Goal: Task Accomplishment & Management: Manage account settings

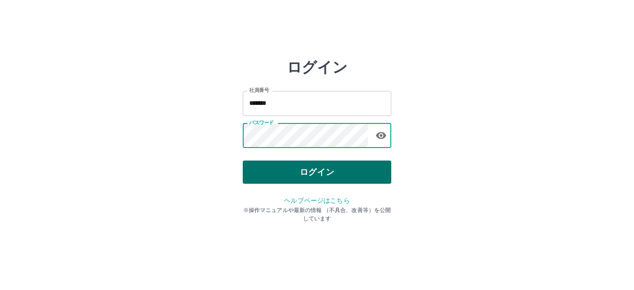
click at [320, 174] on button "ログイン" at bounding box center [317, 172] width 148 height 23
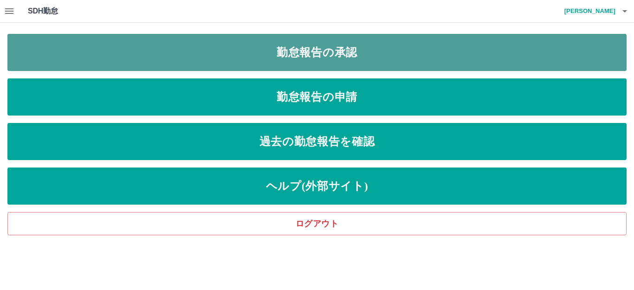
click at [319, 59] on link "勤怠報告の承認" at bounding box center [316, 52] width 619 height 37
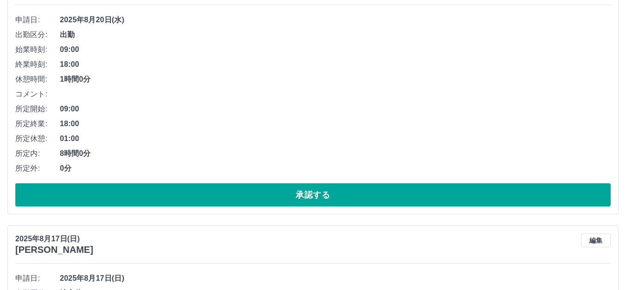
scroll to position [3175, 0]
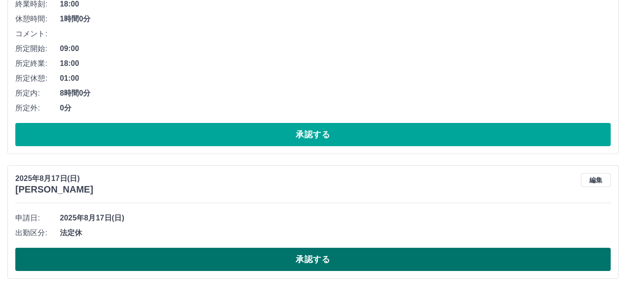
click at [320, 266] on button "承認する" at bounding box center [312, 259] width 595 height 23
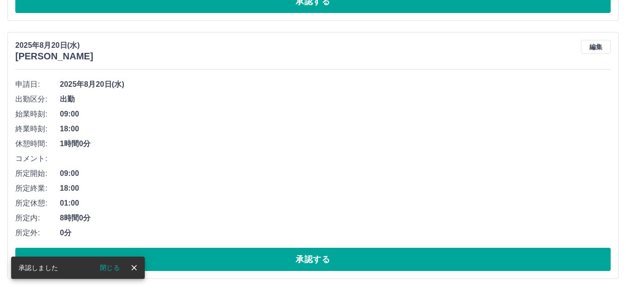
scroll to position [3050, 0]
click at [317, 262] on button "承認する" at bounding box center [312, 259] width 595 height 23
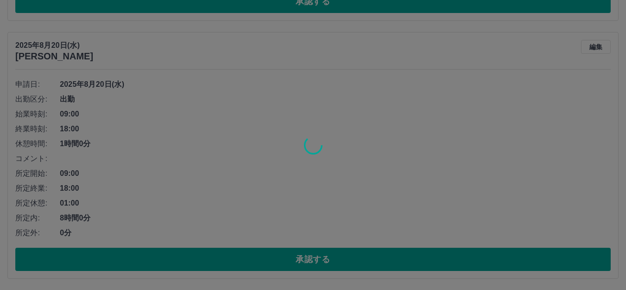
scroll to position [2792, 0]
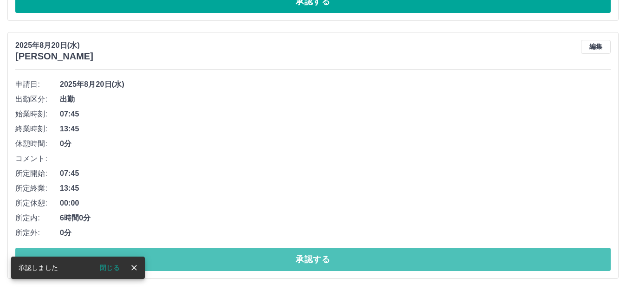
click at [317, 262] on button "承認する" at bounding box center [312, 259] width 595 height 23
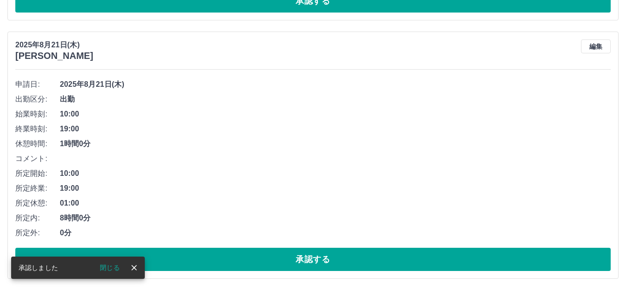
scroll to position [2534, 0]
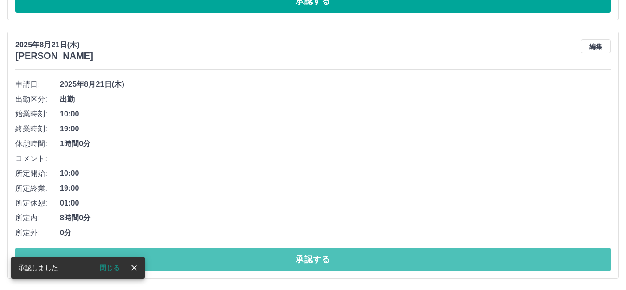
click at [317, 262] on button "承認する" at bounding box center [312, 259] width 595 height 23
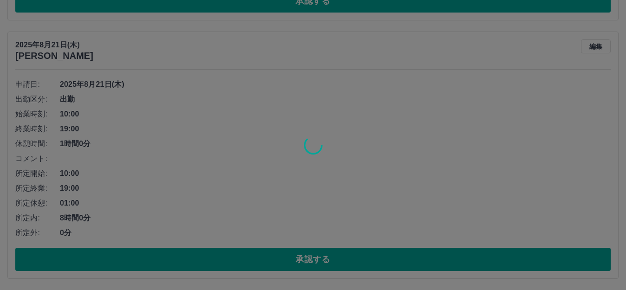
scroll to position [2276, 0]
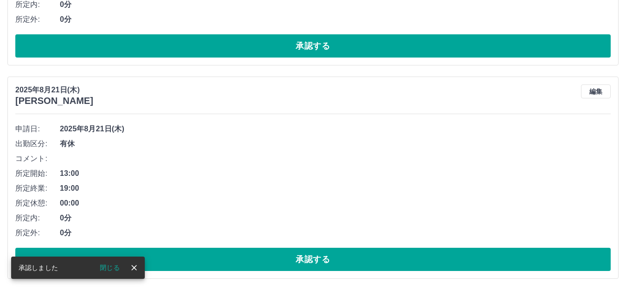
click at [317, 262] on button "承認する" at bounding box center [312, 259] width 595 height 23
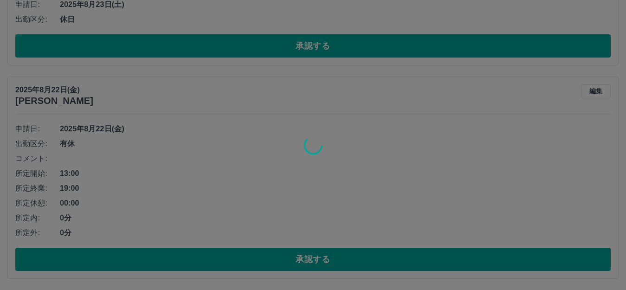
scroll to position [1849, 0]
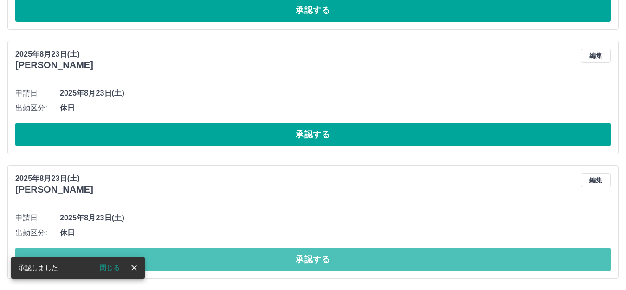
click at [317, 262] on button "承認する" at bounding box center [312, 259] width 595 height 23
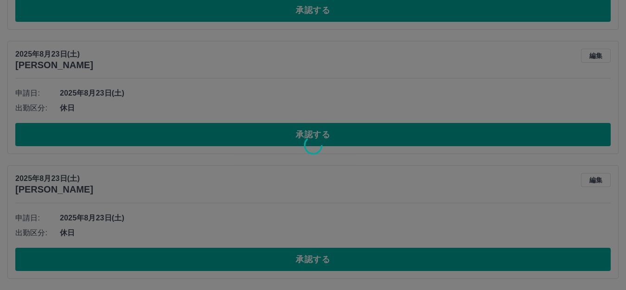
scroll to position [1724, 0]
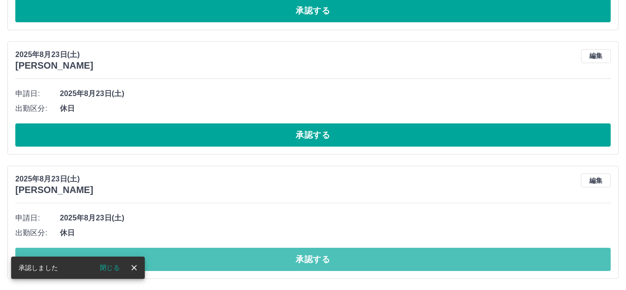
click at [317, 262] on button "承認する" at bounding box center [312, 259] width 595 height 23
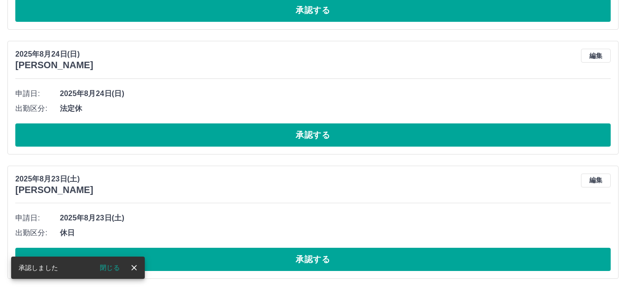
scroll to position [1600, 0]
click at [317, 262] on button "承認する" at bounding box center [312, 259] width 595 height 23
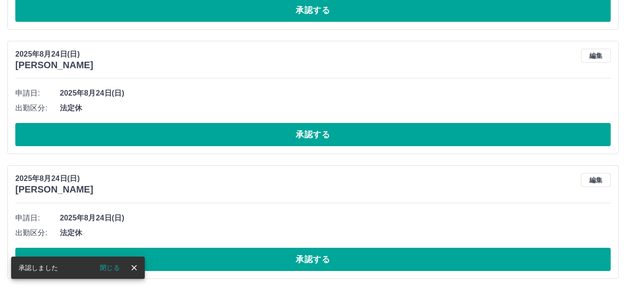
scroll to position [1475, 0]
click at [317, 262] on button "承認する" at bounding box center [312, 259] width 595 height 23
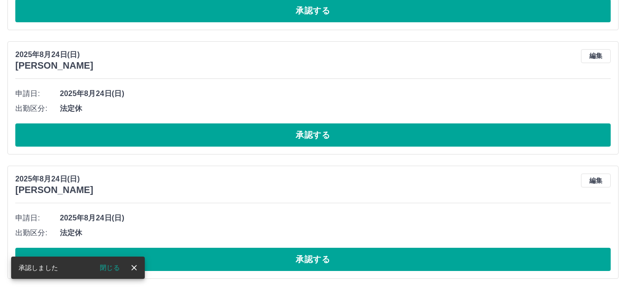
scroll to position [1351, 0]
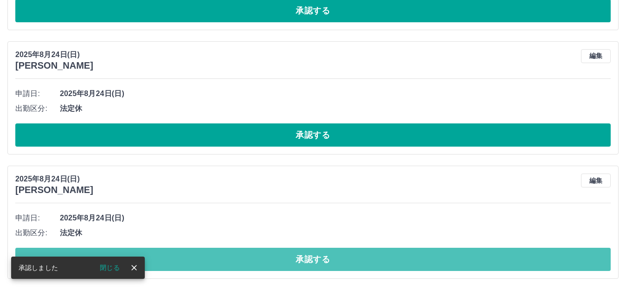
click at [317, 262] on button "承認する" at bounding box center [312, 259] width 595 height 23
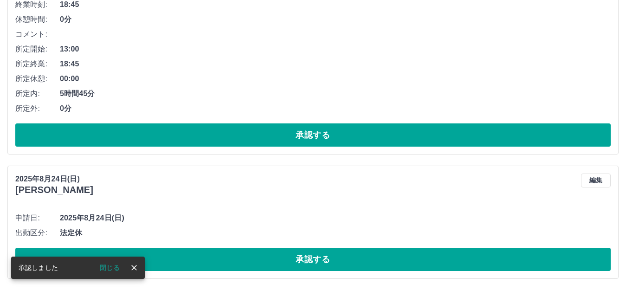
scroll to position [1226, 0]
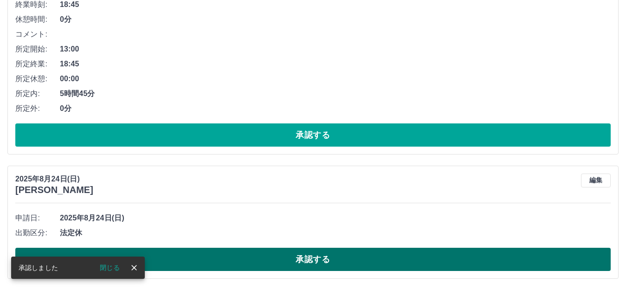
click at [339, 259] on button "承認する" at bounding box center [312, 259] width 595 height 23
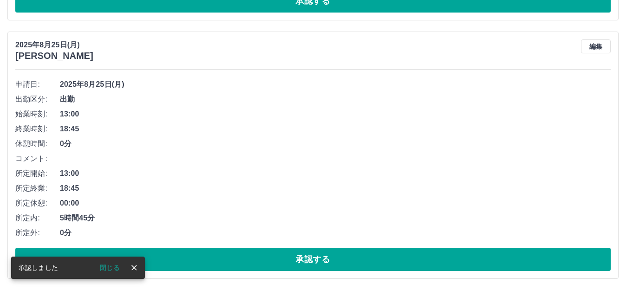
scroll to position [1102, 0]
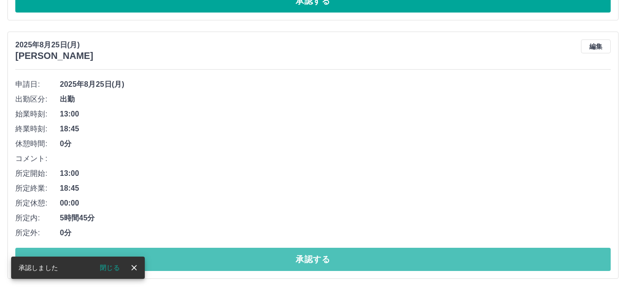
click at [338, 259] on button "承認する" at bounding box center [312, 259] width 595 height 23
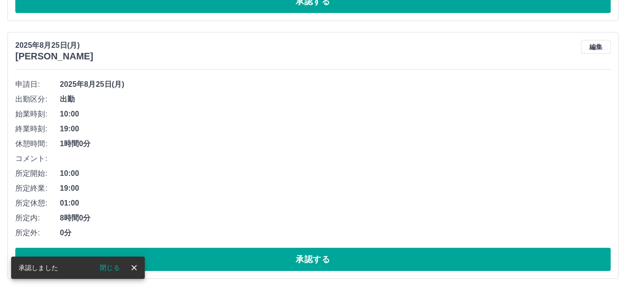
scroll to position [844, 0]
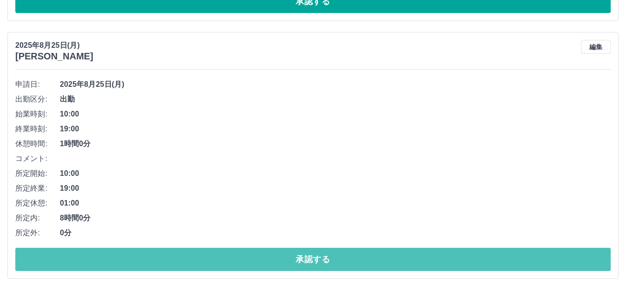
click at [338, 259] on button "承認する" at bounding box center [312, 259] width 595 height 23
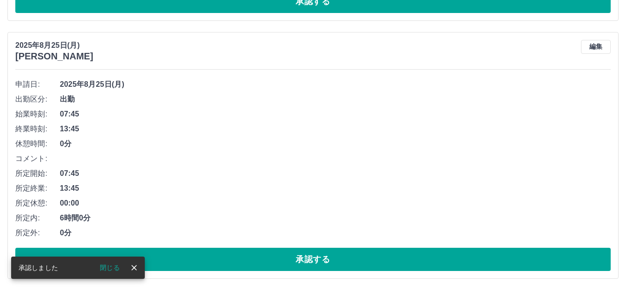
scroll to position [586, 0]
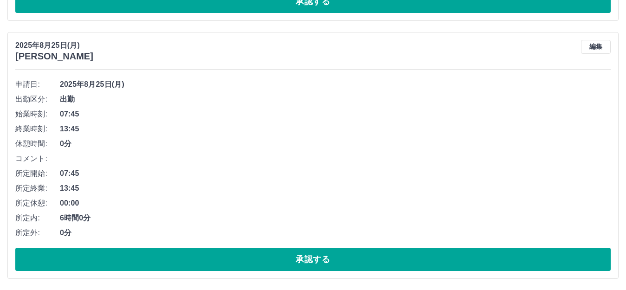
click at [338, 259] on button "承認する" at bounding box center [312, 259] width 595 height 23
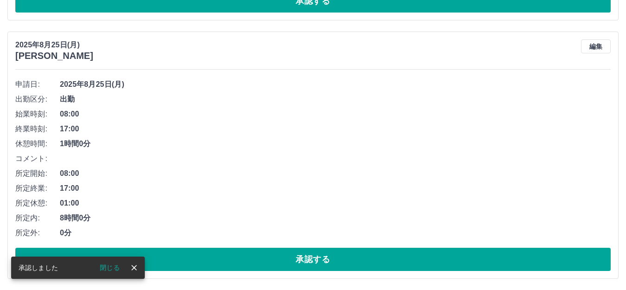
scroll to position [328, 0]
click at [338, 259] on button "承認する" at bounding box center [312, 259] width 595 height 23
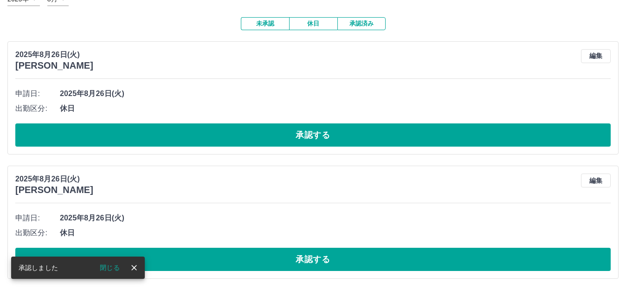
scroll to position [69, 0]
click at [338, 259] on button "承認する" at bounding box center [312, 259] width 595 height 23
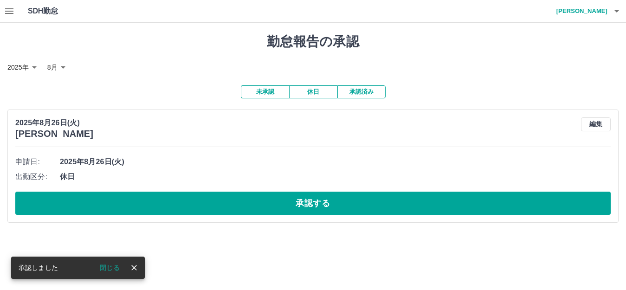
scroll to position [0, 0]
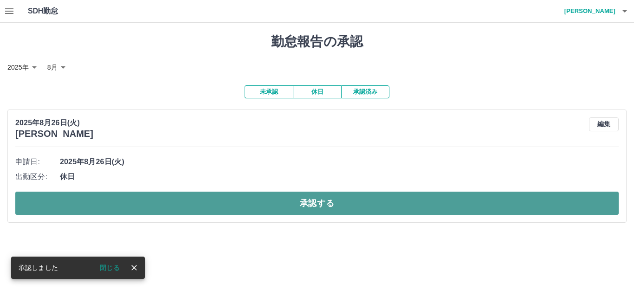
click at [324, 215] on button "承認する" at bounding box center [316, 203] width 603 height 23
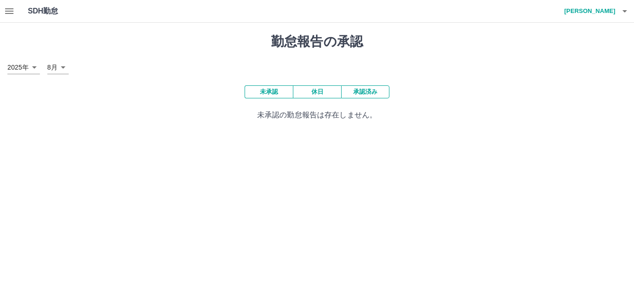
click at [374, 90] on button "承認済み" at bounding box center [365, 91] width 48 height 13
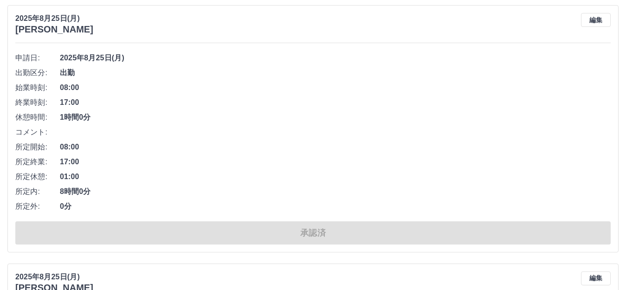
scroll to position [371, 0]
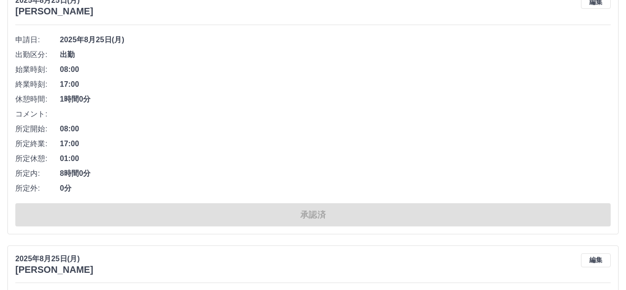
drag, startPoint x: 372, startPoint y: 97, endPoint x: 345, endPoint y: 113, distance: 30.8
click at [345, 113] on li "コメント:" at bounding box center [312, 114] width 595 height 15
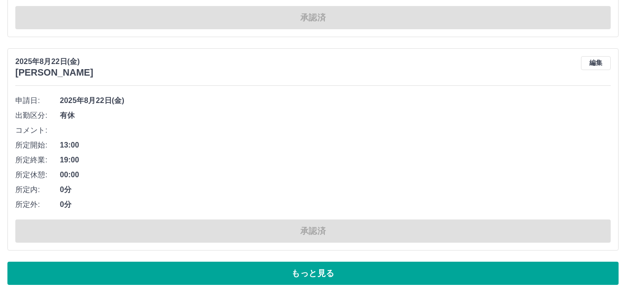
scroll to position [4660, 0]
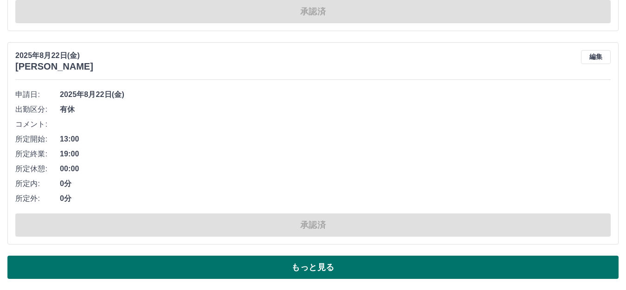
click at [319, 262] on button "もっと見る" at bounding box center [312, 267] width 611 height 23
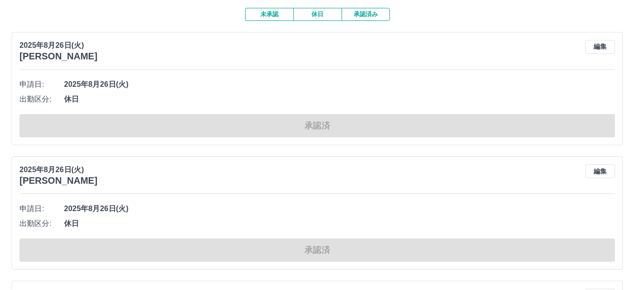
scroll to position [0, 0]
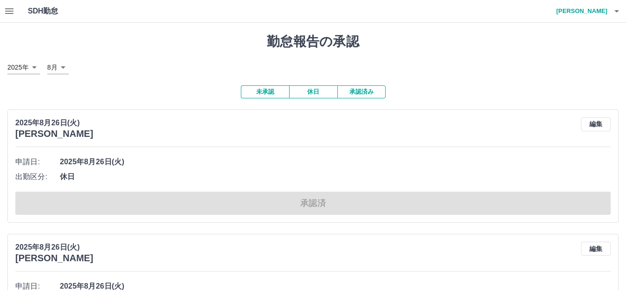
click at [258, 92] on button "未承認" at bounding box center [265, 91] width 48 height 13
